Goal: Task Accomplishment & Management: Manage account settings

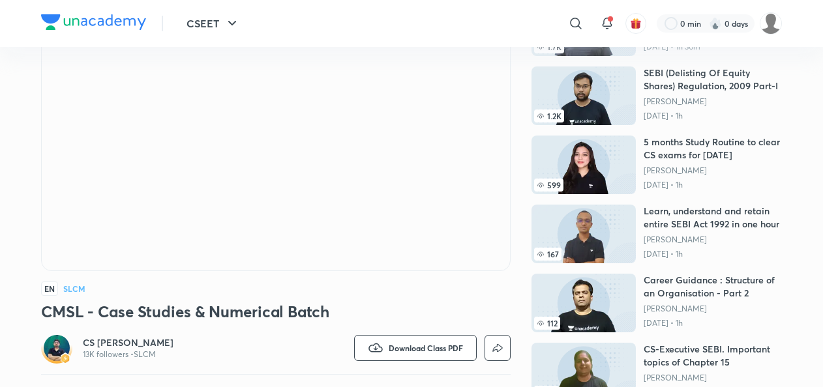
scroll to position [130, 0]
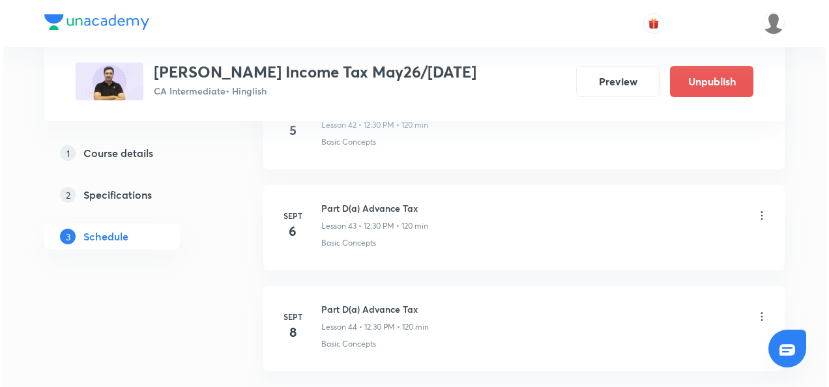
scroll to position [4987, 0]
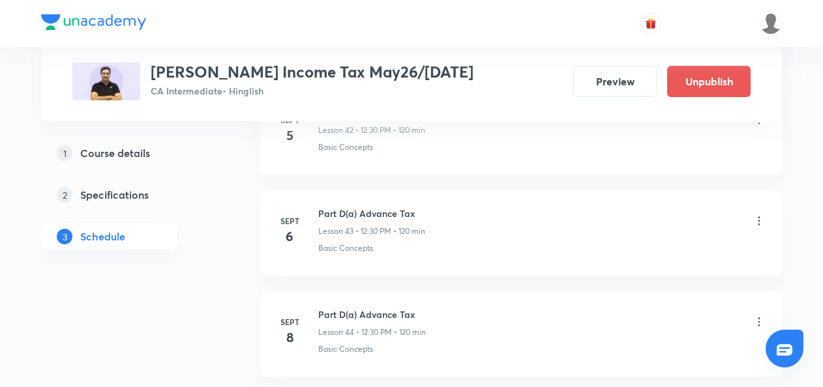
click at [758, 215] on icon at bounding box center [758, 221] width 13 height 13
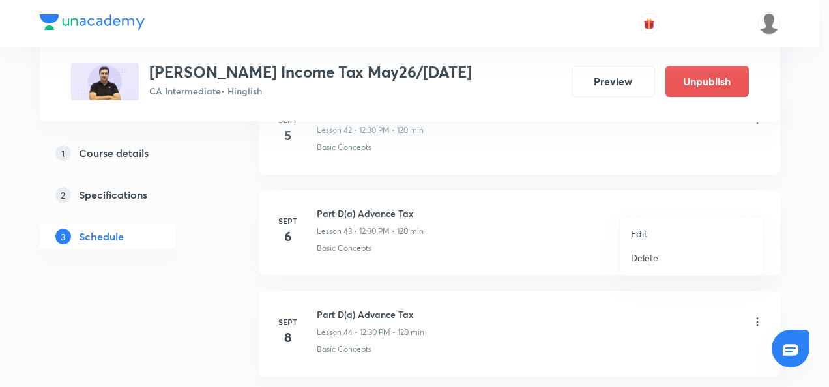
click at [633, 235] on p "Edit" at bounding box center [639, 234] width 16 height 14
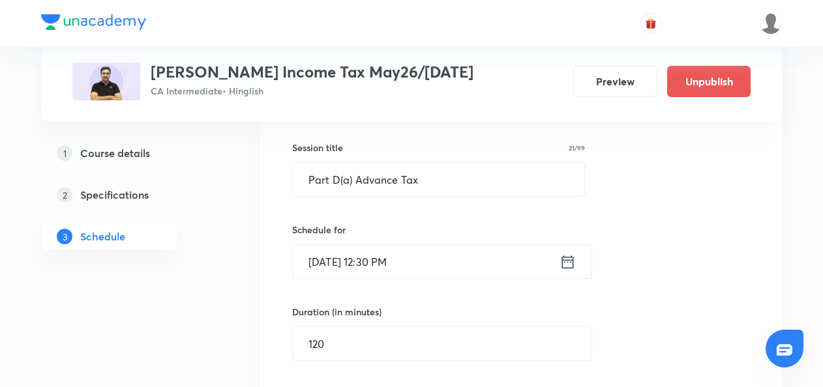
scroll to position [4632, 0]
click at [567, 254] on icon at bounding box center [567, 263] width 16 height 18
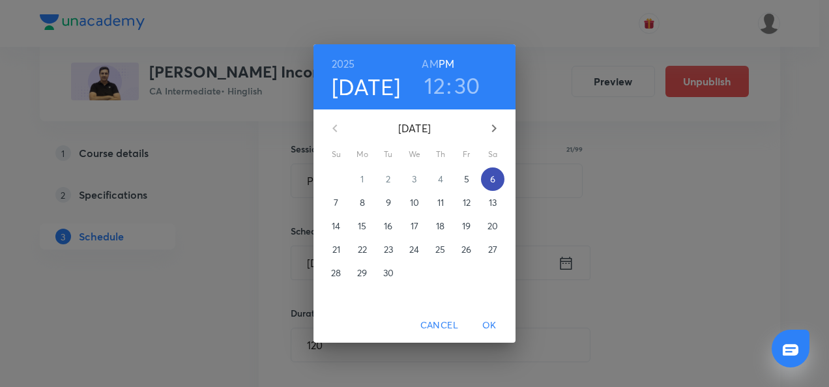
click at [493, 175] on p "6" at bounding box center [492, 179] width 5 height 13
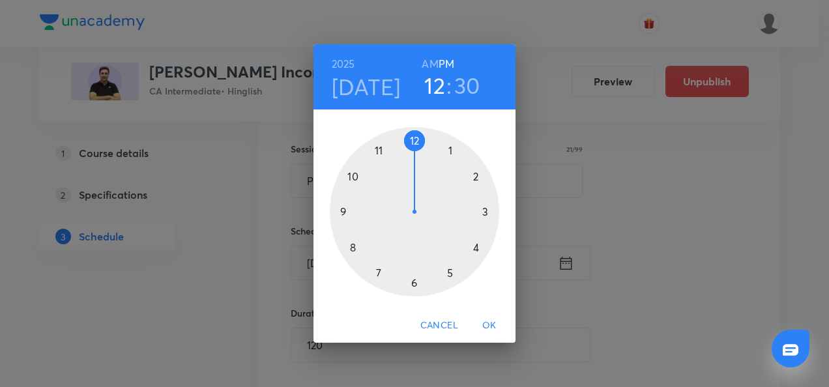
click at [484, 211] on div at bounding box center [415, 212] width 170 height 170
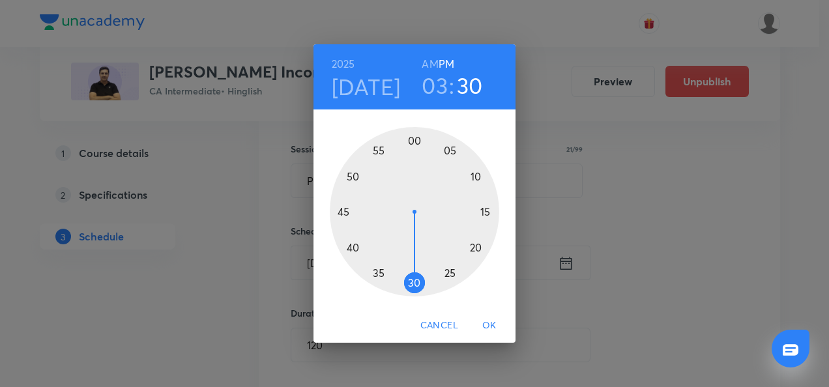
click at [413, 288] on div at bounding box center [415, 212] width 170 height 170
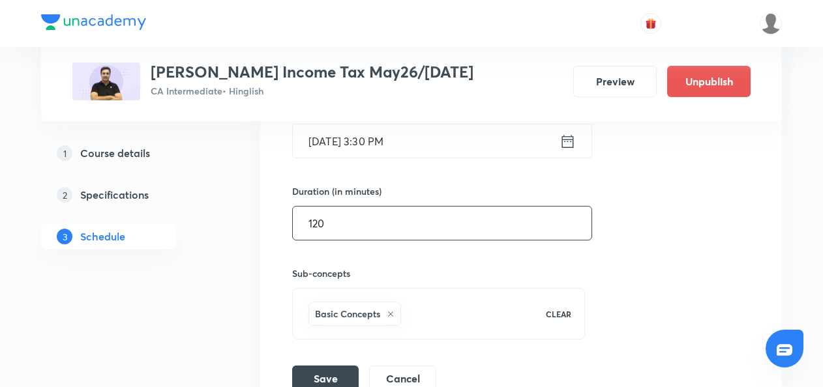
scroll to position [4756, 0]
click at [329, 363] on button "Save" at bounding box center [325, 376] width 67 height 26
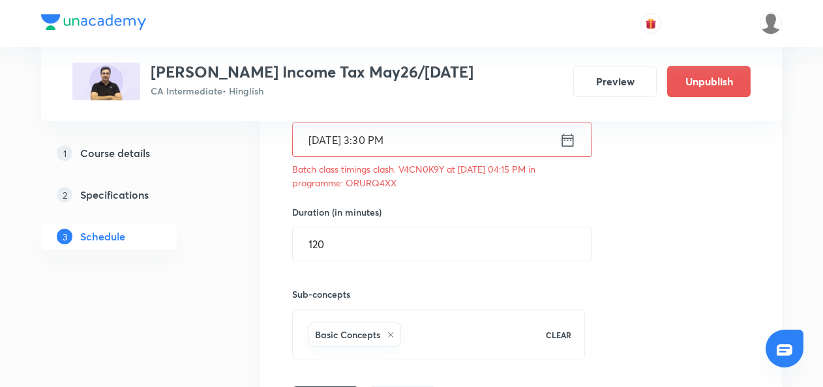
click at [344, 228] on input "120" at bounding box center [442, 244] width 299 height 33
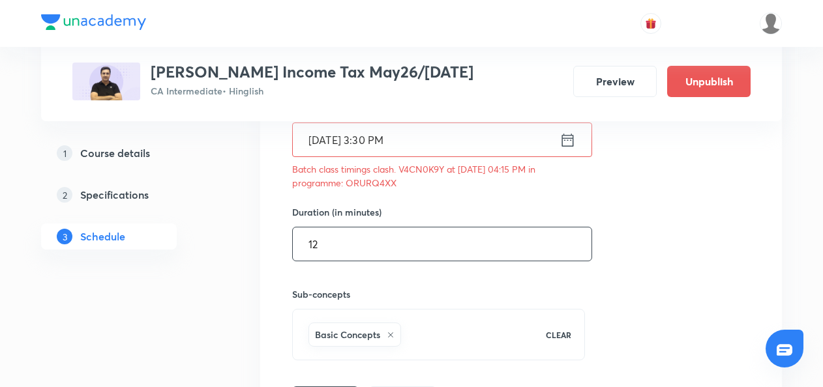
type input "1"
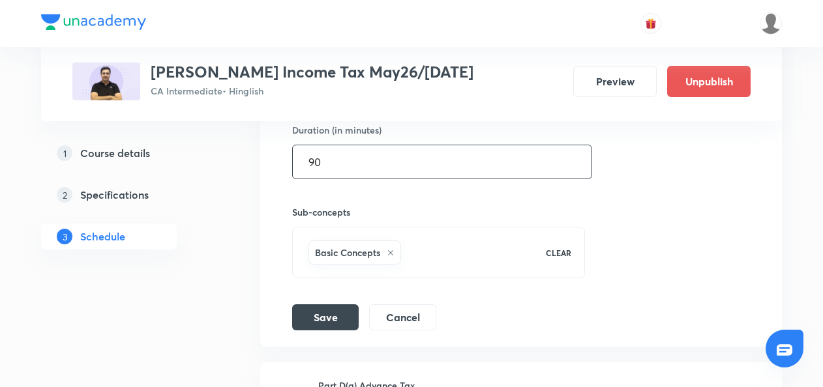
scroll to position [4838, 0]
type input "90"
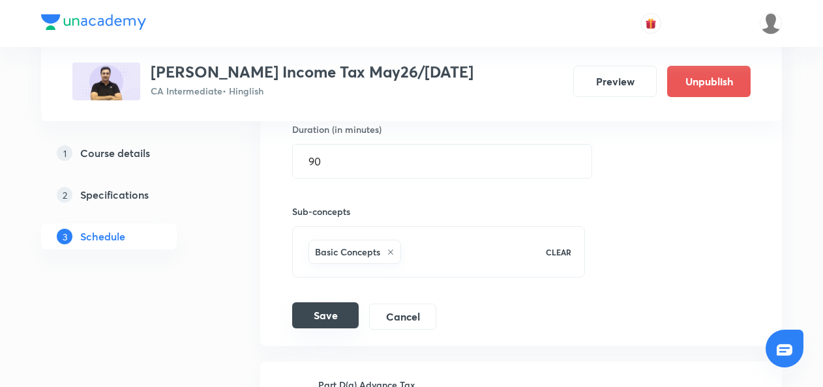
click at [315, 303] on button "Save" at bounding box center [325, 316] width 67 height 26
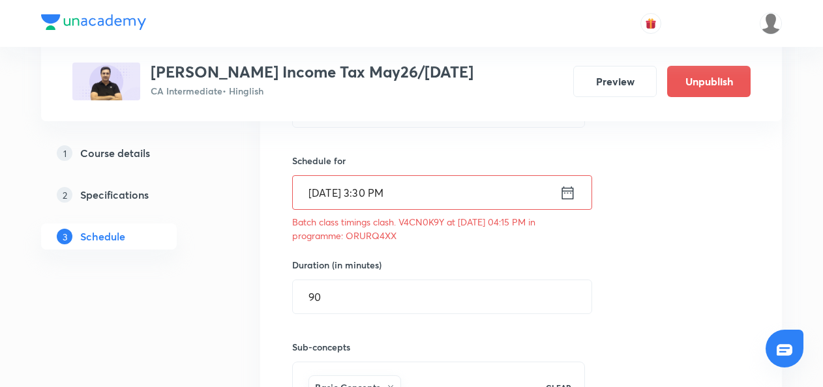
scroll to position [4764, 0]
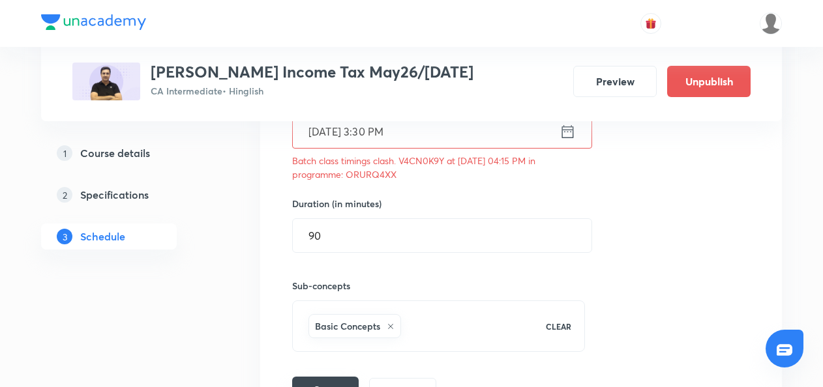
click at [319, 377] on button "Save" at bounding box center [325, 390] width 67 height 26
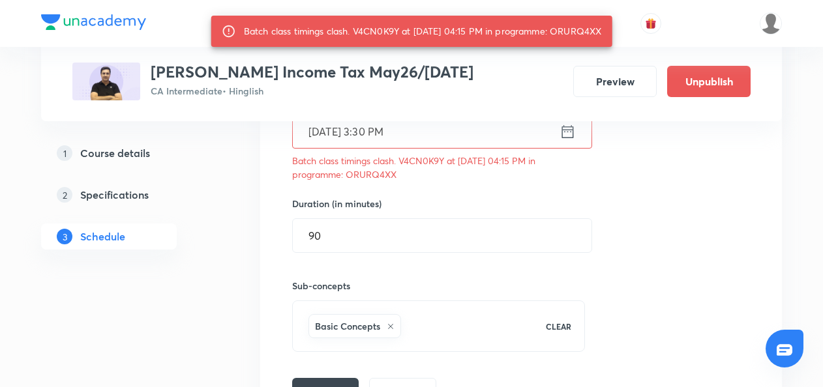
scroll to position [4738, 0]
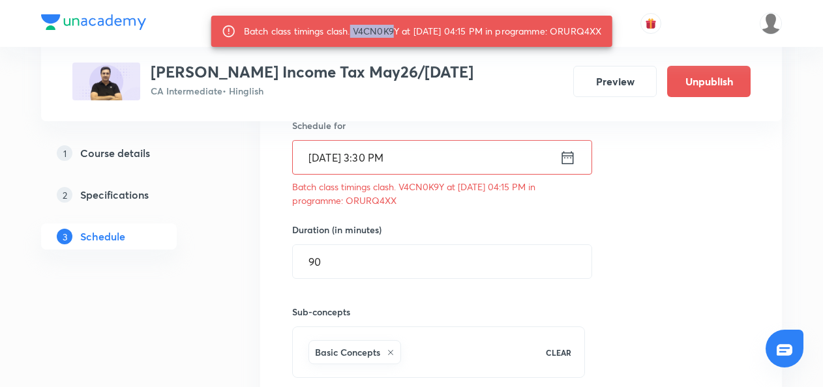
drag, startPoint x: 348, startPoint y: 31, endPoint x: 393, endPoint y: 27, distance: 45.2
click at [393, 27] on div "Batch class timings clash. V4CN0K9Y at 06 Sep 2025 04:15 PM in programme: ORURQ…" at bounding box center [423, 31] width 358 height 23
drag, startPoint x: 398, startPoint y: 31, endPoint x: 351, endPoint y: 31, distance: 46.9
click at [351, 31] on div "Batch class timings clash. V4CN0K9Y at 06 Sep 2025 04:15 PM in programme: ORURQ…" at bounding box center [423, 31] width 358 height 23
copy div "V4CN0K9Y"
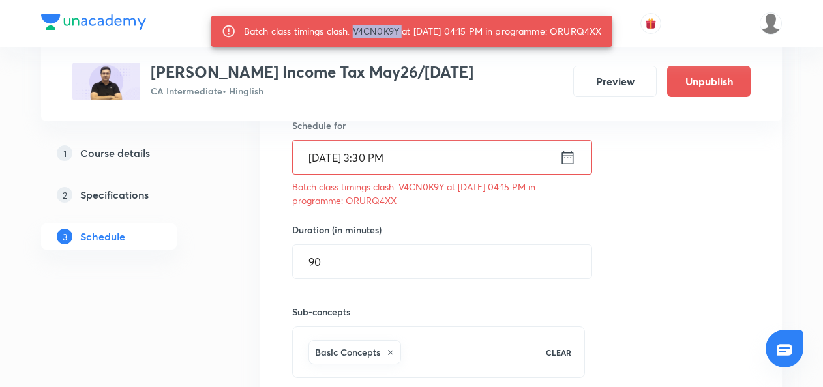
drag, startPoint x: 233, startPoint y: 40, endPoint x: 295, endPoint y: 40, distance: 62.0
click at [295, 40] on div "Batch class timings clash. V4CN0K9Y at 06 Sep 2025 04:15 PM in programme: ORURQ…" at bounding box center [411, 31] width 401 height 31
click at [293, 42] on div "Batch class timings clash. V4CN0K9Y at 06 Sep 2025 04:15 PM in programme: ORURQ…" at bounding box center [423, 31] width 358 height 23
drag, startPoint x: 293, startPoint y: 42, endPoint x: 240, endPoint y: 48, distance: 53.1
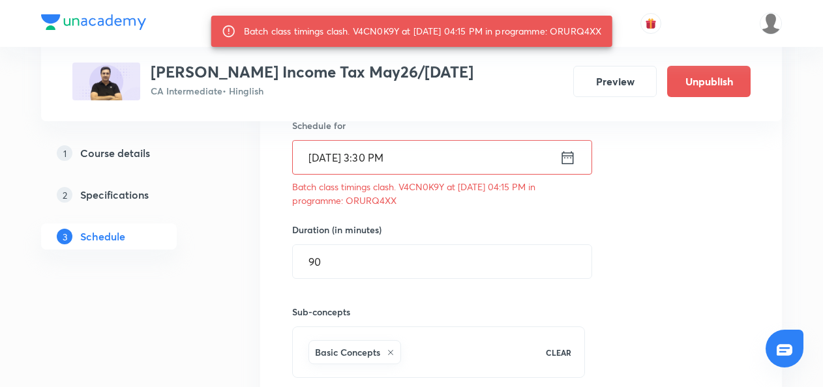
click at [244, 43] on div "Batch class timings clash. V4CN0K9Y at 06 Sep 2025 04:15 PM in programme: ORURQ…" at bounding box center [423, 31] width 358 height 23
copy div "ORURQ4XX"
click at [261, 207] on li "Part D(a) Advance Tax Lesson 43 Basic Concepts Session 43 Live class Session ti…" at bounding box center [521, 191] width 522 height 512
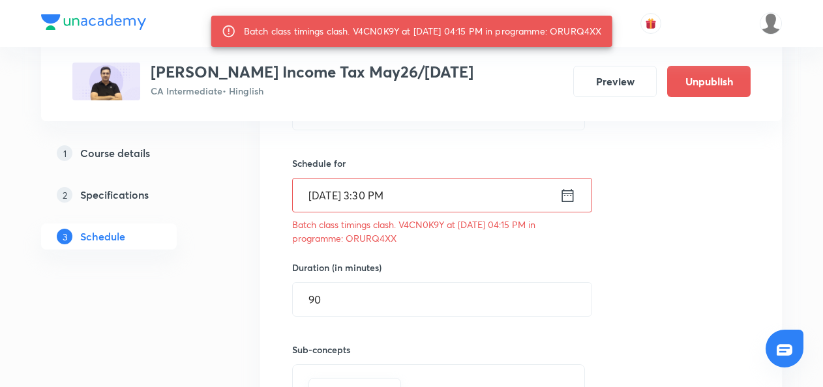
scroll to position [4696, 0]
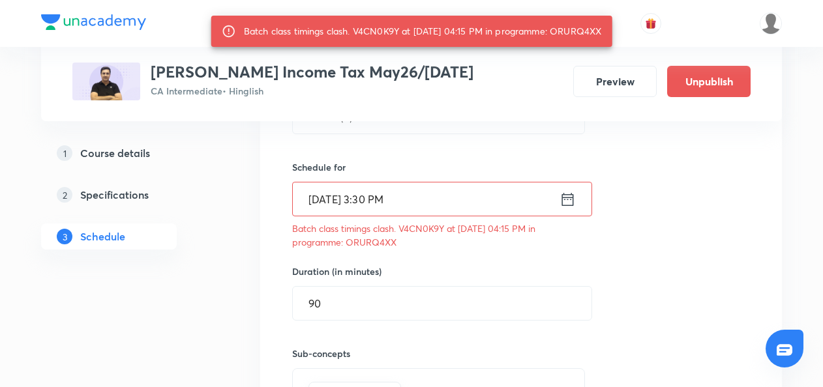
click at [568, 190] on icon at bounding box center [567, 199] width 16 height 18
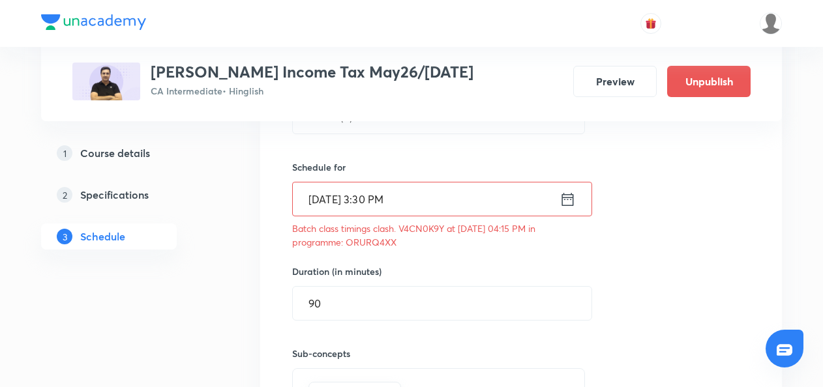
click at [569, 190] on icon at bounding box center [567, 199] width 16 height 18
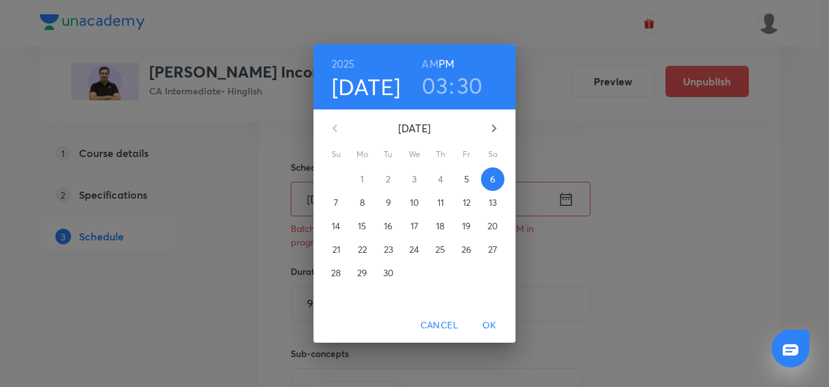
click at [334, 203] on p "7" at bounding box center [336, 202] width 5 height 13
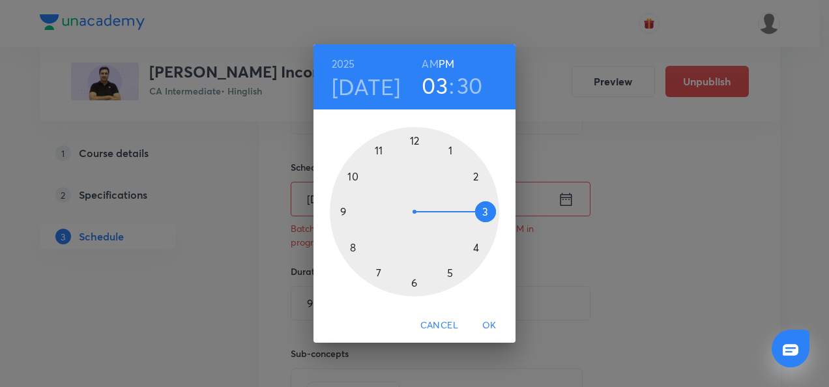
click at [412, 138] on div at bounding box center [415, 212] width 170 height 170
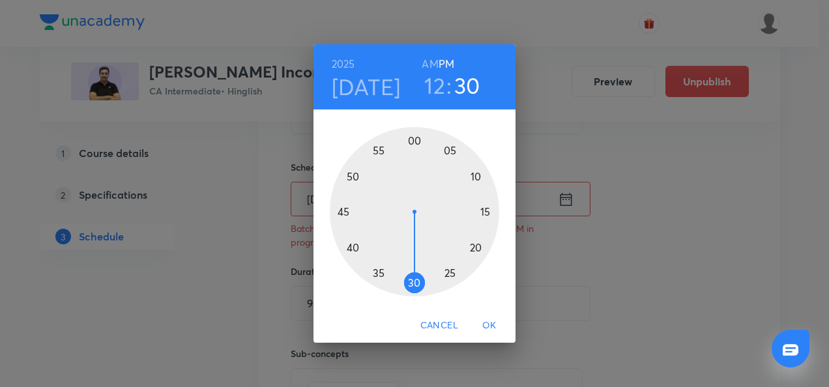
click at [412, 282] on div at bounding box center [415, 212] width 170 height 170
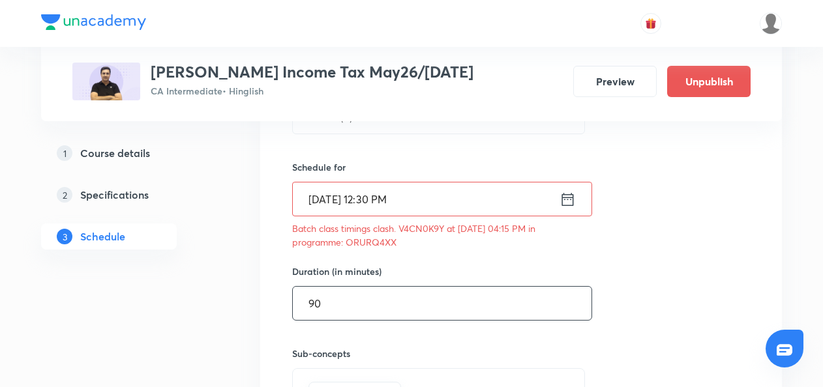
click at [340, 292] on input "90" at bounding box center [442, 303] width 299 height 33
type input "9"
type input "0"
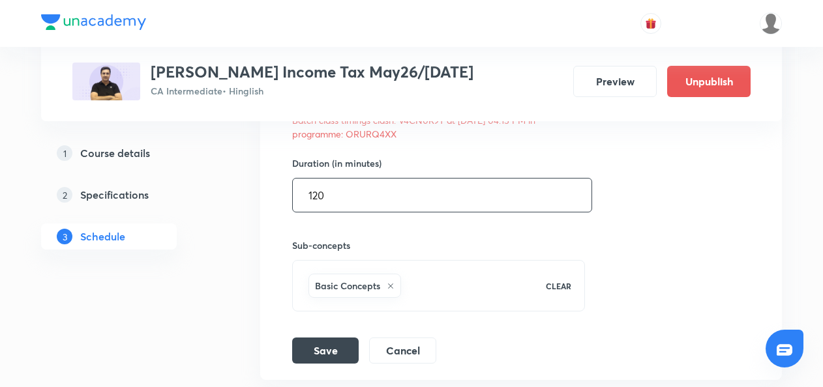
scroll to position [4820, 0]
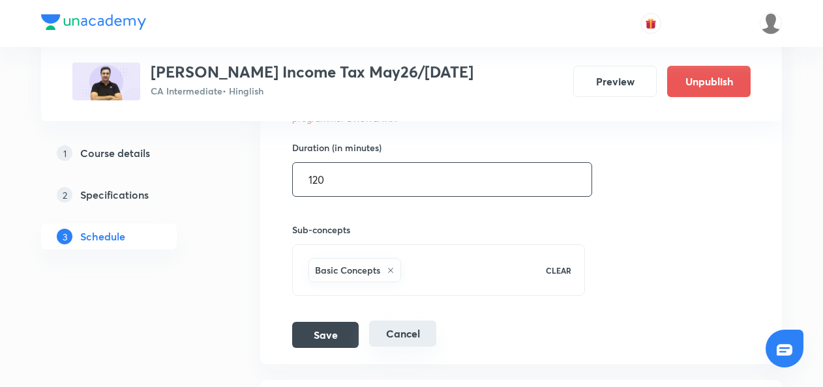
type input "120"
click at [411, 321] on button "Cancel" at bounding box center [402, 334] width 67 height 26
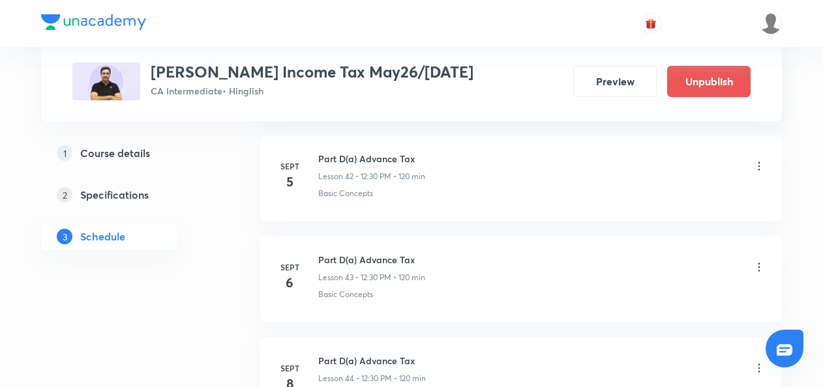
scroll to position [4510, 0]
click at [760, 260] on icon at bounding box center [758, 266] width 13 height 13
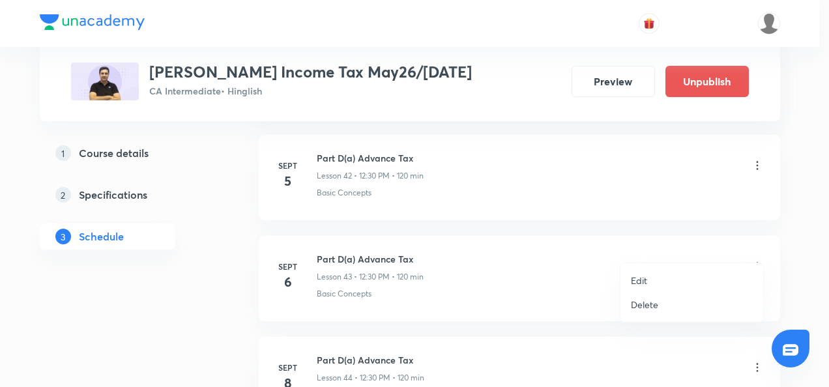
click at [644, 282] on p "Edit" at bounding box center [639, 281] width 16 height 14
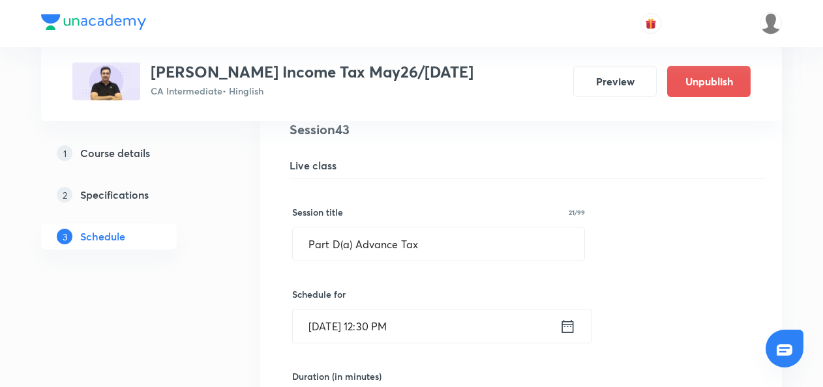
scroll to position [4570, 0]
click at [562, 319] on icon at bounding box center [568, 325] width 12 height 13
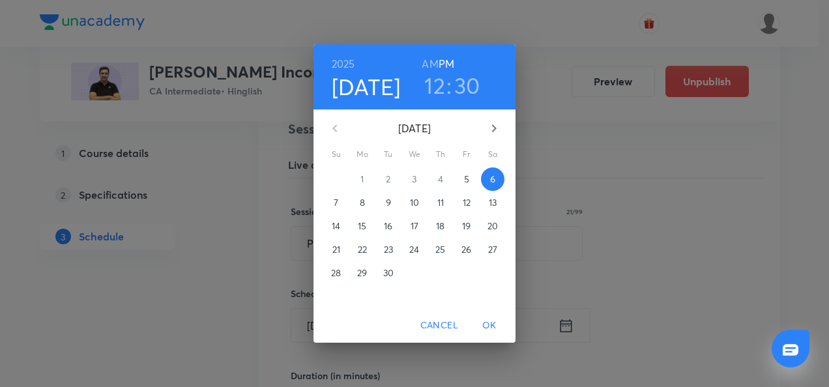
click at [338, 201] on p "7" at bounding box center [336, 202] width 5 height 13
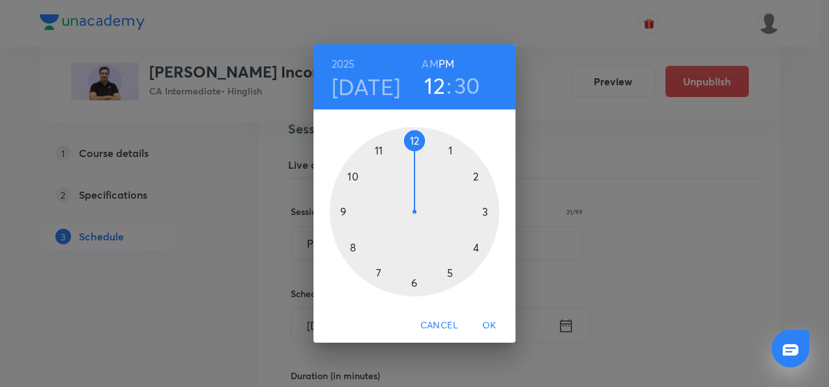
click at [412, 142] on div at bounding box center [415, 212] width 170 height 170
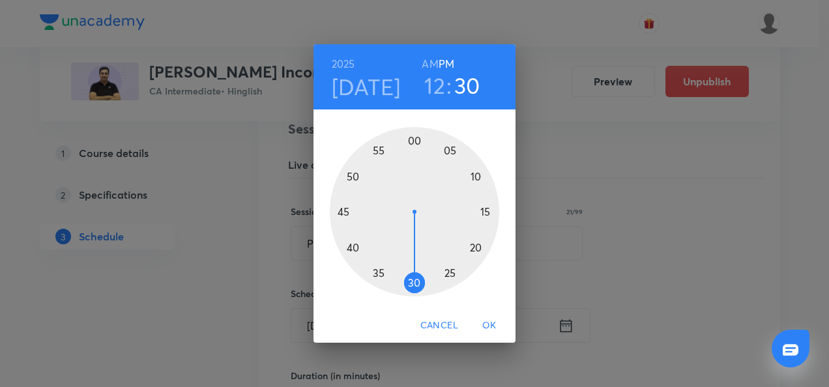
click at [413, 280] on div at bounding box center [415, 212] width 170 height 170
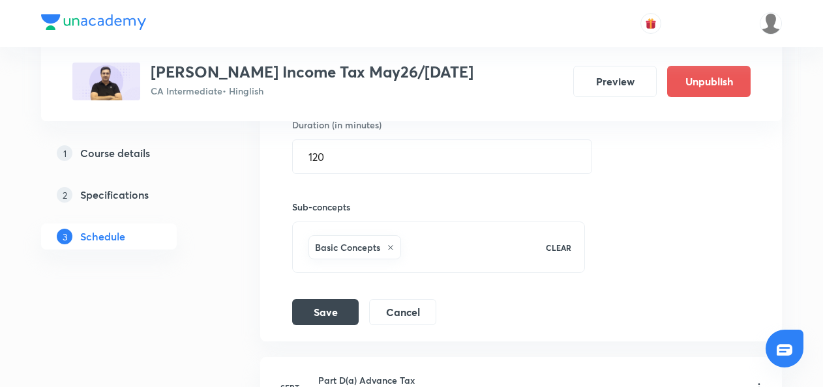
scroll to position [4825, 0]
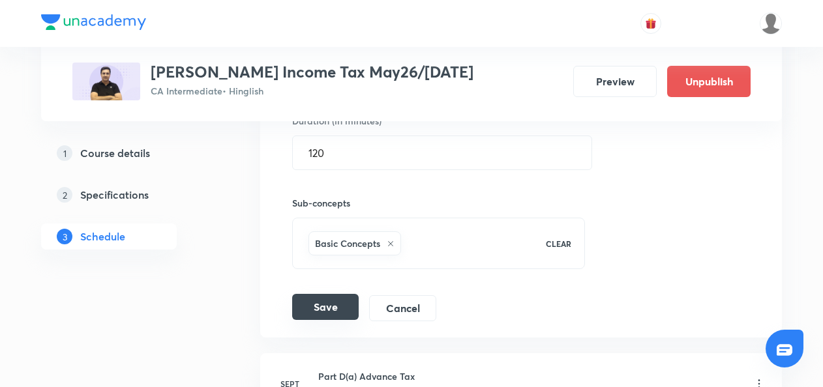
click at [307, 294] on button "Save" at bounding box center [325, 307] width 67 height 26
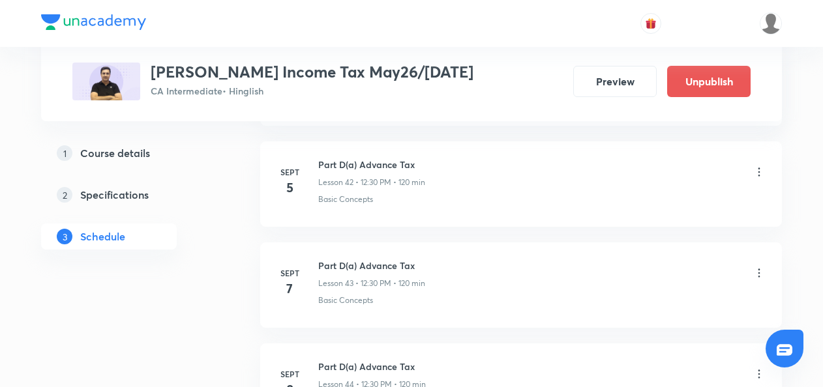
scroll to position [4503, 0]
click at [760, 166] on icon at bounding box center [758, 172] width 13 height 13
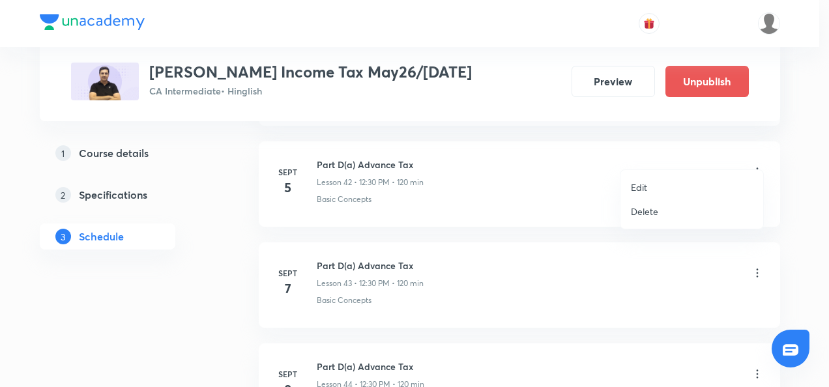
click at [639, 184] on p "Edit" at bounding box center [639, 188] width 16 height 14
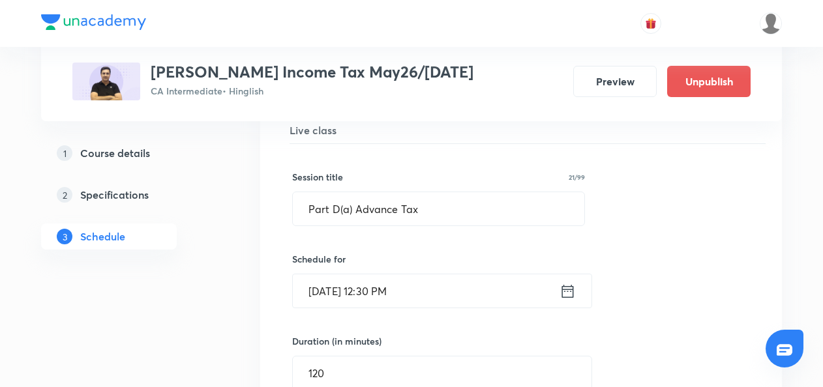
click at [567, 282] on icon at bounding box center [567, 291] width 16 height 18
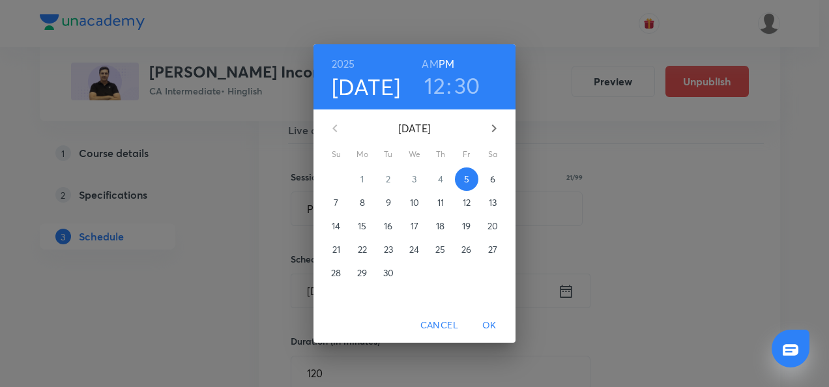
click at [491, 182] on p "6" at bounding box center [492, 179] width 5 height 13
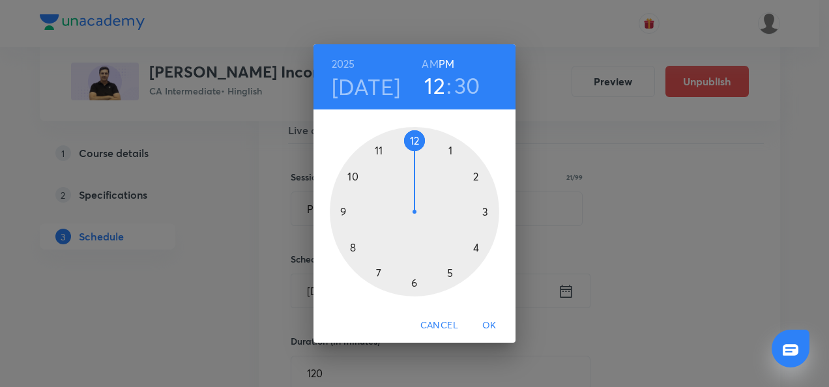
click at [411, 141] on div at bounding box center [415, 212] width 170 height 170
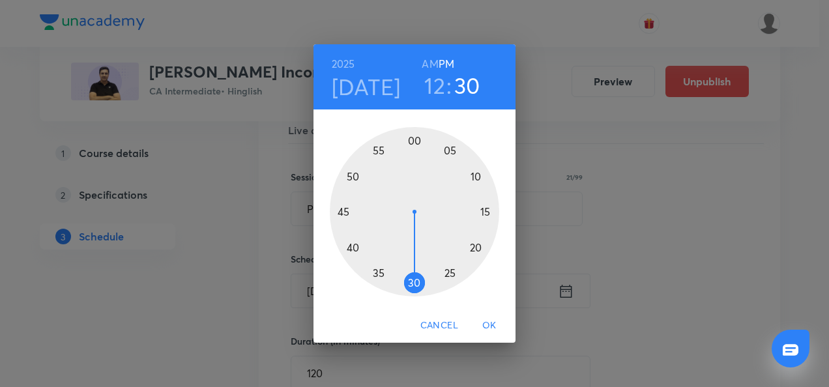
click at [417, 286] on div at bounding box center [415, 212] width 170 height 170
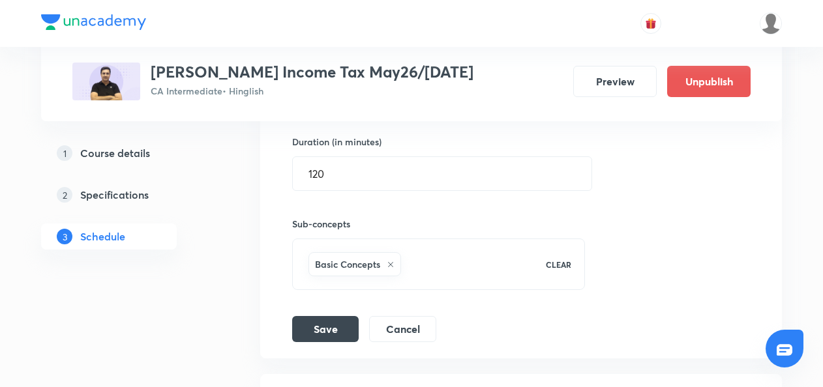
scroll to position [4704, 0]
click at [329, 314] on button "Save" at bounding box center [325, 327] width 67 height 26
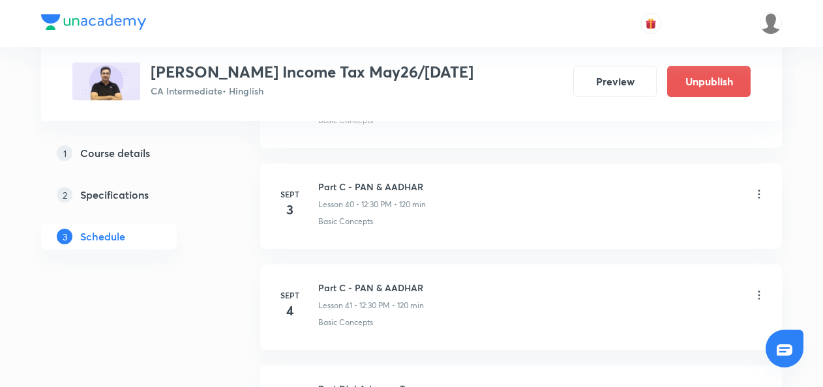
scroll to position [4279, 0]
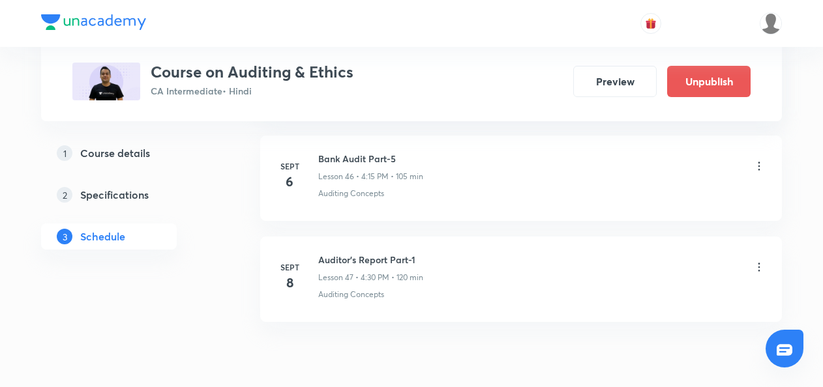
scroll to position [5285, 0]
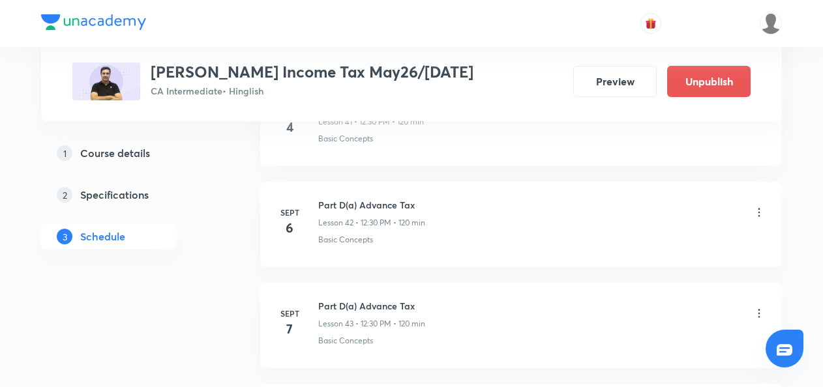
scroll to position [4893, 0]
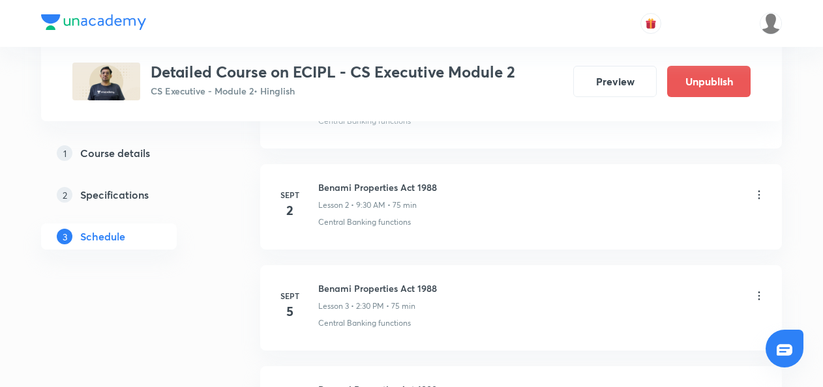
click at [759, 192] on icon at bounding box center [759, 194] width 2 height 8
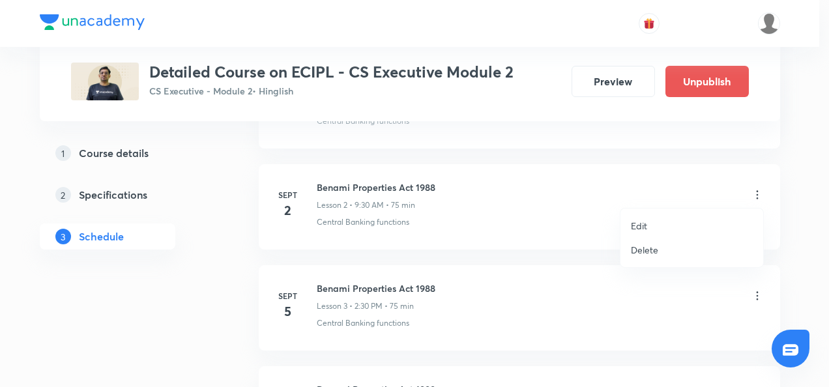
click at [643, 248] on p "Delete" at bounding box center [644, 250] width 27 height 14
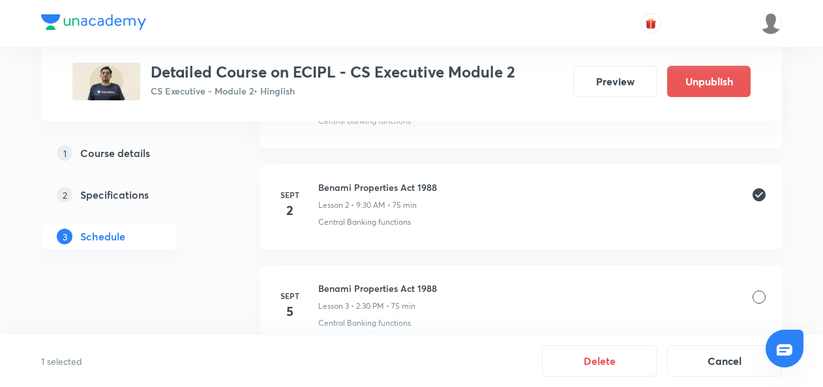
scroll to position [867, 0]
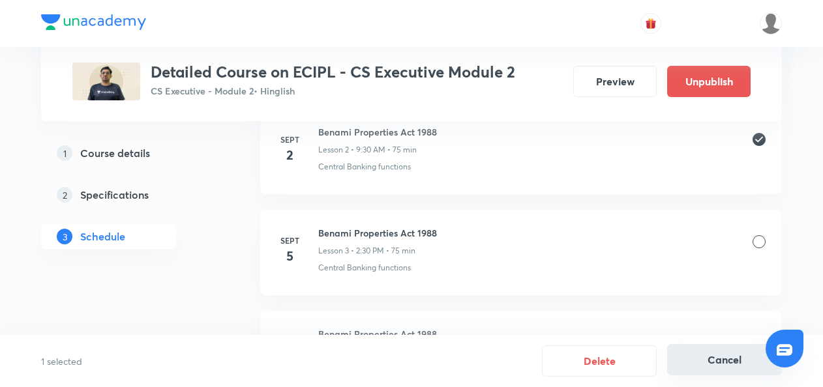
click at [731, 365] on button "Cancel" at bounding box center [724, 359] width 115 height 31
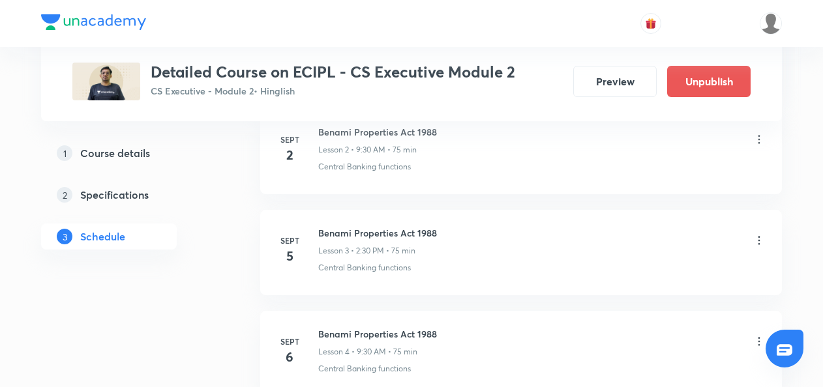
scroll to position [897, 0]
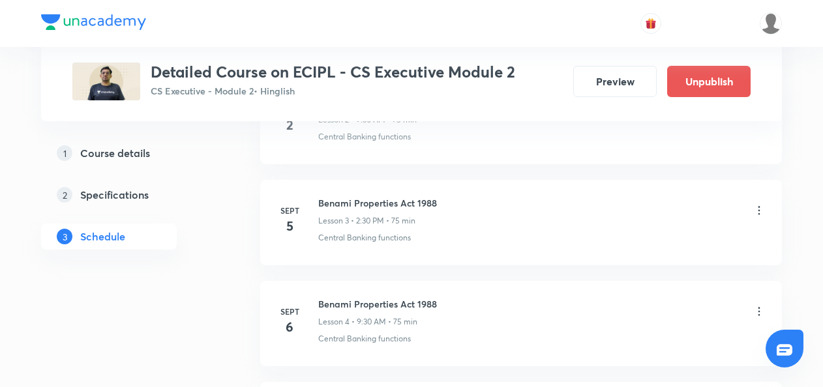
click at [759, 210] on icon at bounding box center [758, 210] width 13 height 13
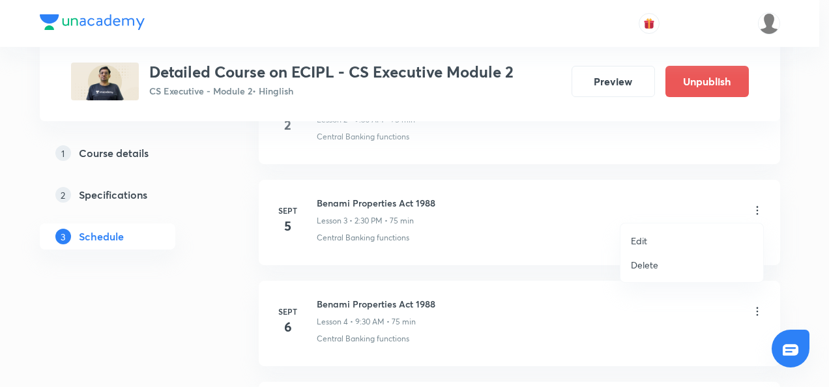
click at [643, 267] on p "Delete" at bounding box center [644, 265] width 27 height 14
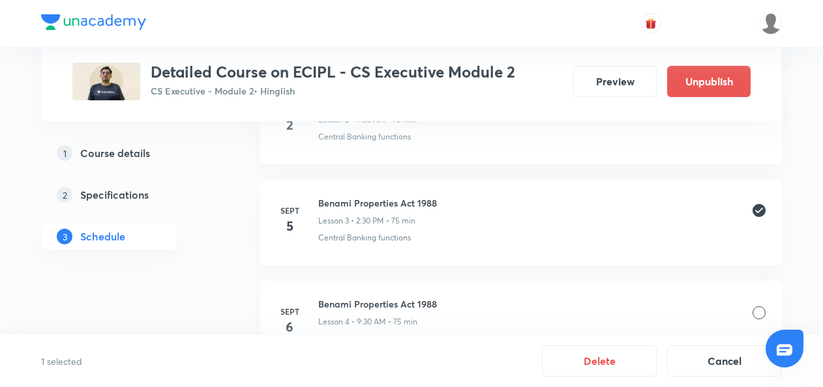
scroll to position [940, 0]
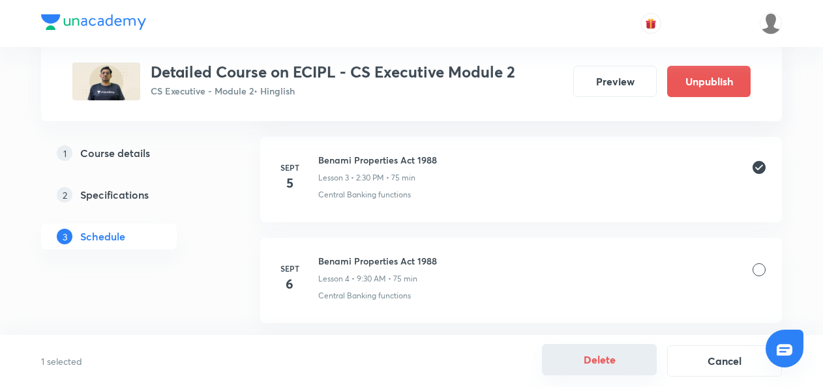
click at [600, 361] on button "Delete" at bounding box center [599, 359] width 115 height 31
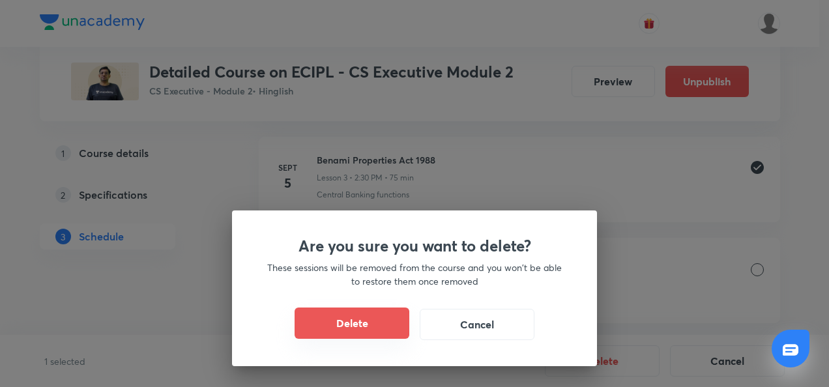
click at [376, 331] on button "Delete" at bounding box center [352, 323] width 115 height 31
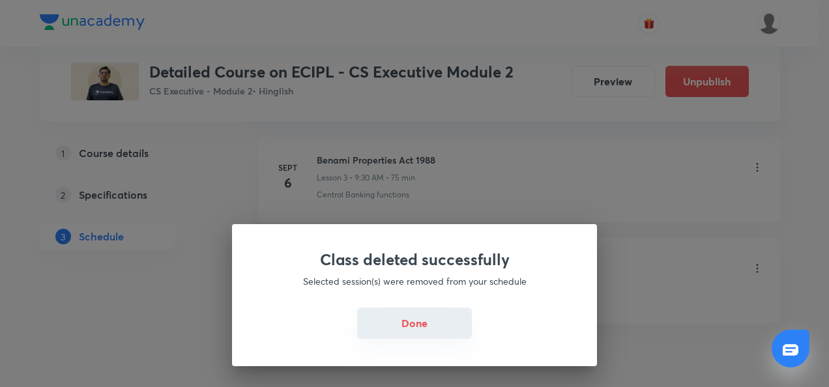
click at [413, 325] on button "Done" at bounding box center [414, 323] width 115 height 31
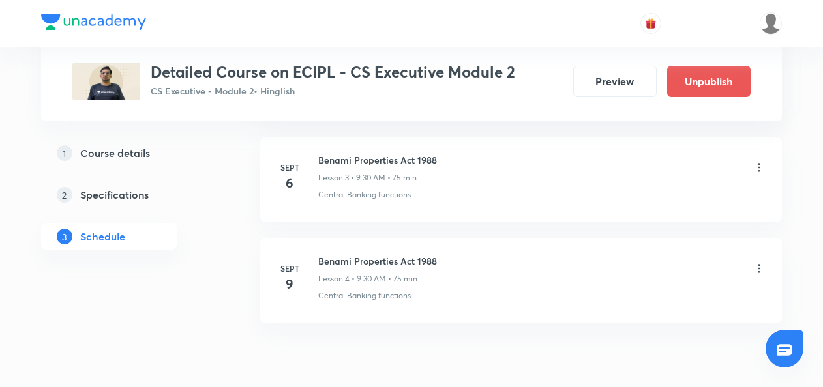
scroll to position [852, 0]
